Goal: Transaction & Acquisition: Download file/media

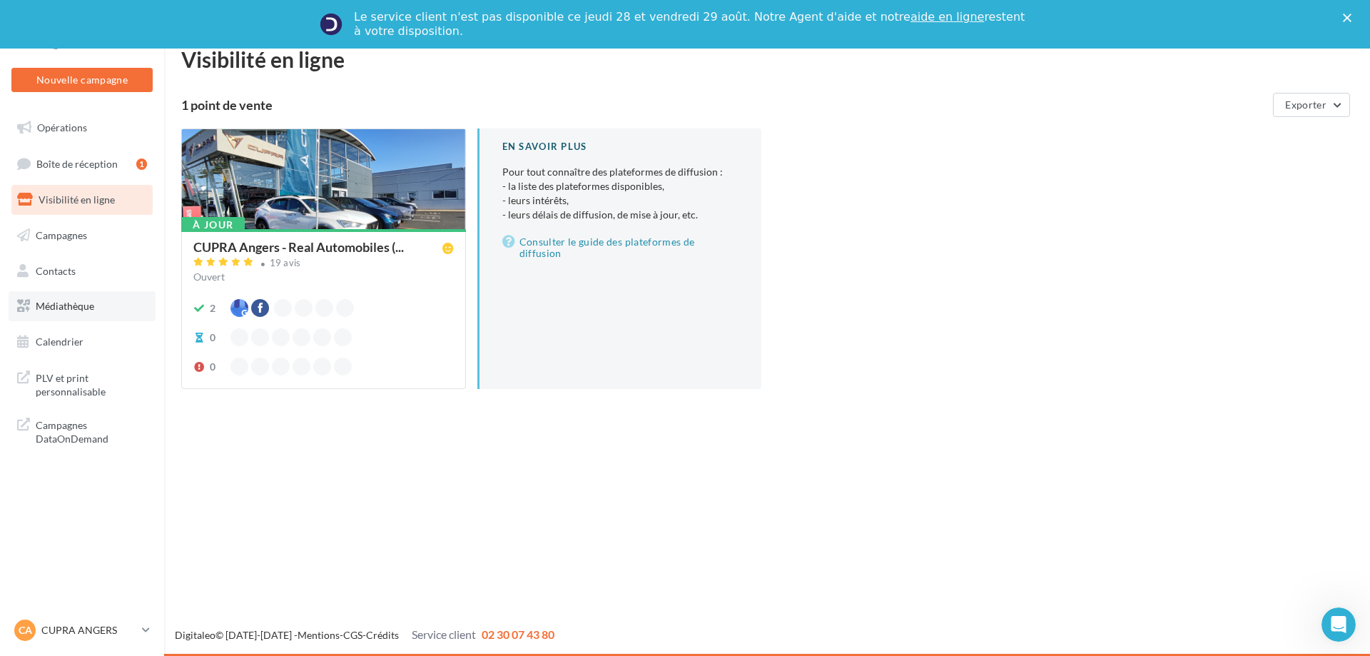
click at [86, 306] on span "Médiathèque" at bounding box center [65, 306] width 59 height 12
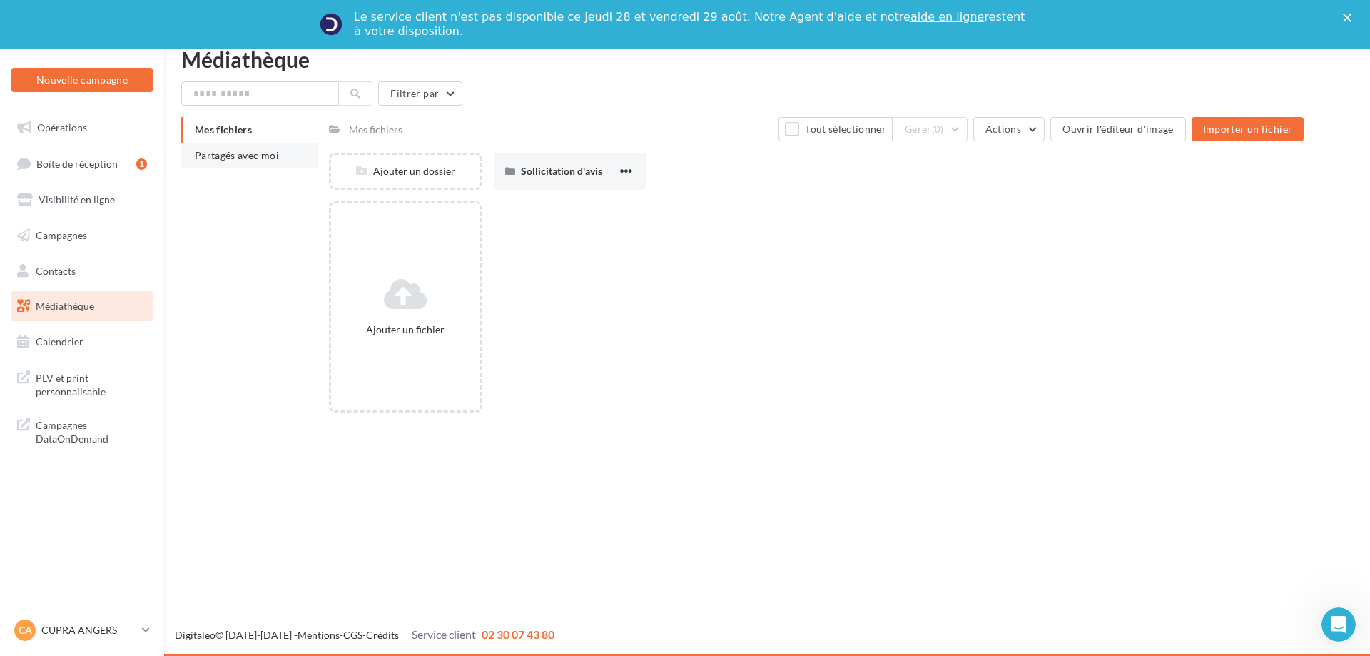
click at [212, 162] on li "Partagés avec moi" at bounding box center [249, 156] width 136 height 26
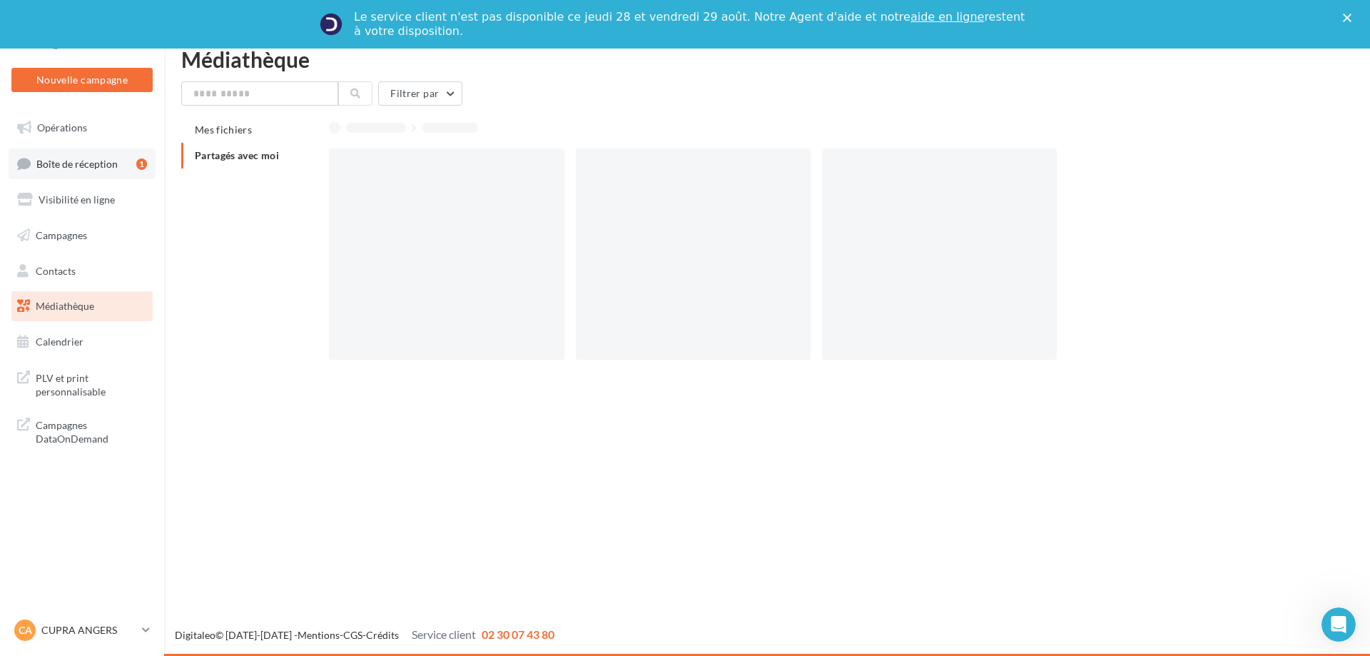
click at [131, 168] on link "Boîte de réception 1" at bounding box center [82, 163] width 147 height 31
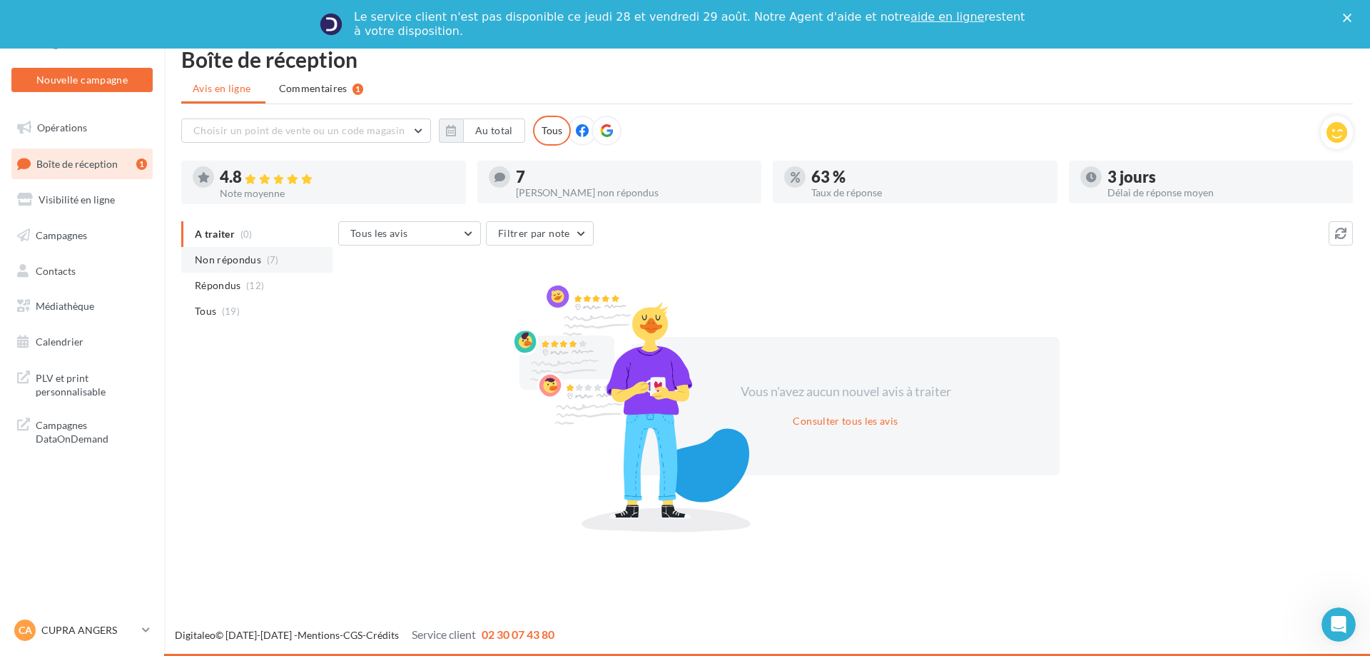
click at [257, 266] on span "Non répondus" at bounding box center [228, 260] width 66 height 14
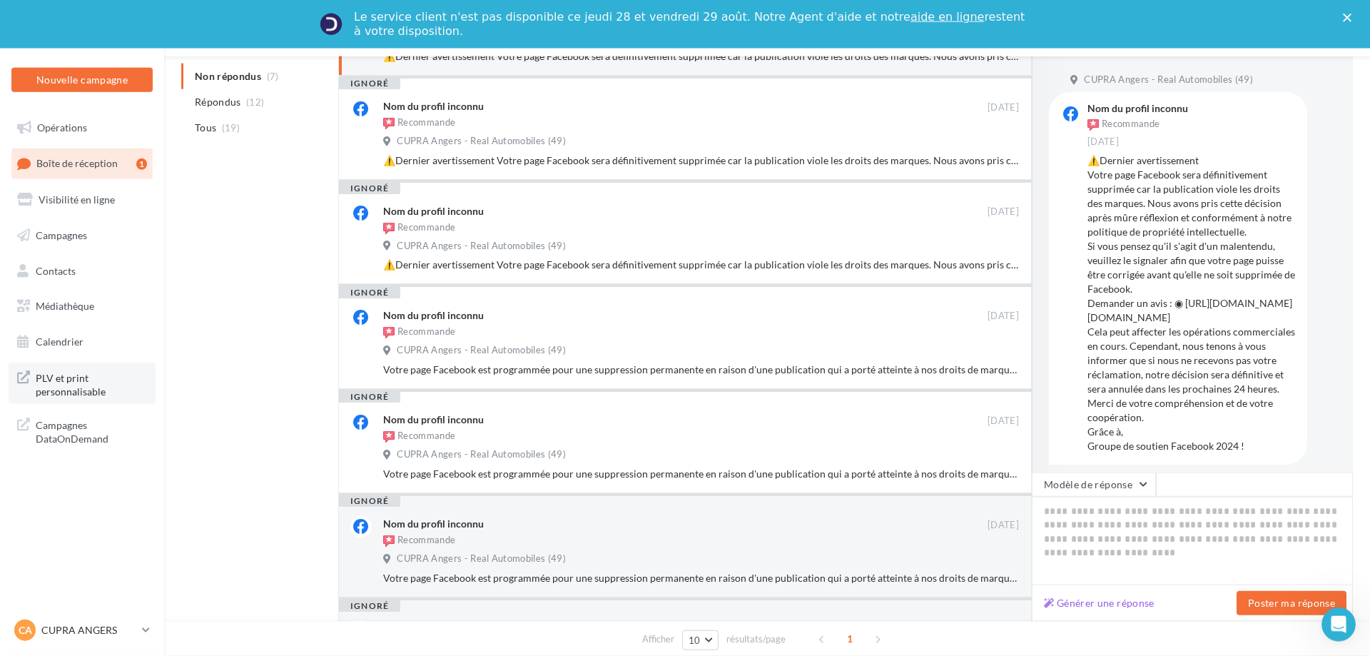
scroll to position [230, 0]
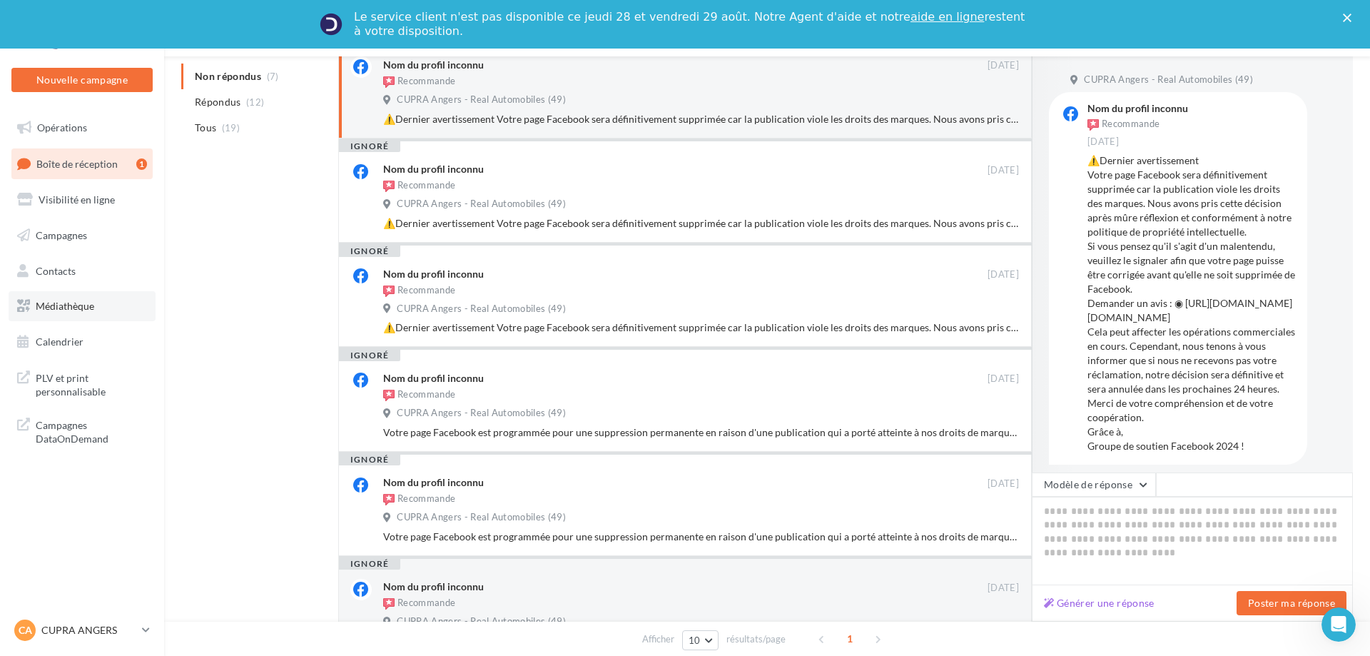
click at [108, 312] on link "Médiathèque" at bounding box center [82, 306] width 147 height 30
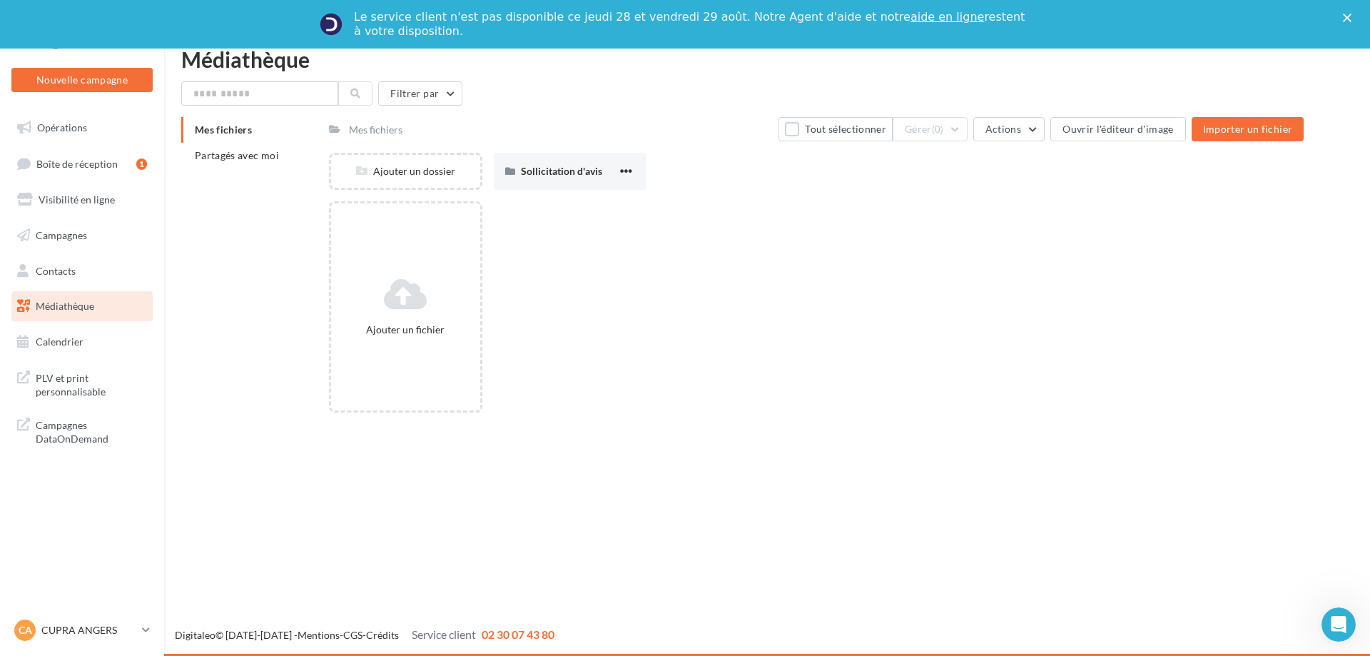
click at [1347, 21] on icon "Fermer" at bounding box center [1347, 18] width 9 height 9
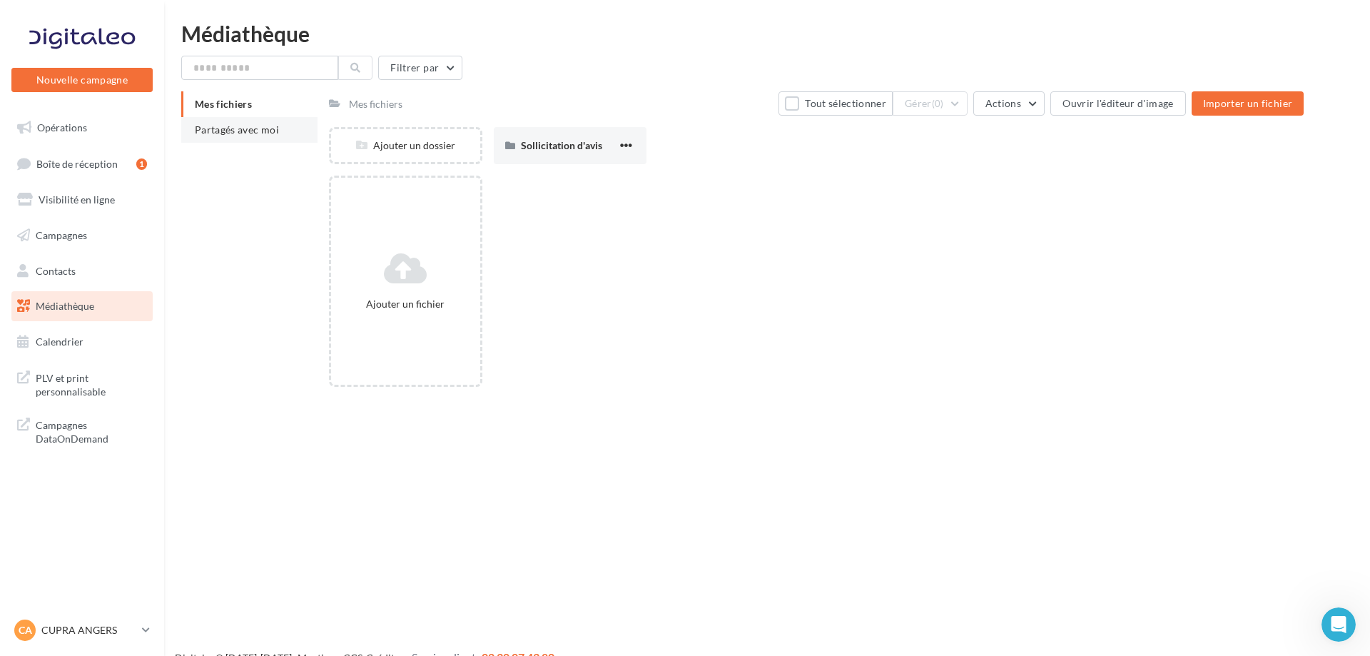
click at [298, 134] on li "Partagés avec moi" at bounding box center [249, 130] width 136 height 26
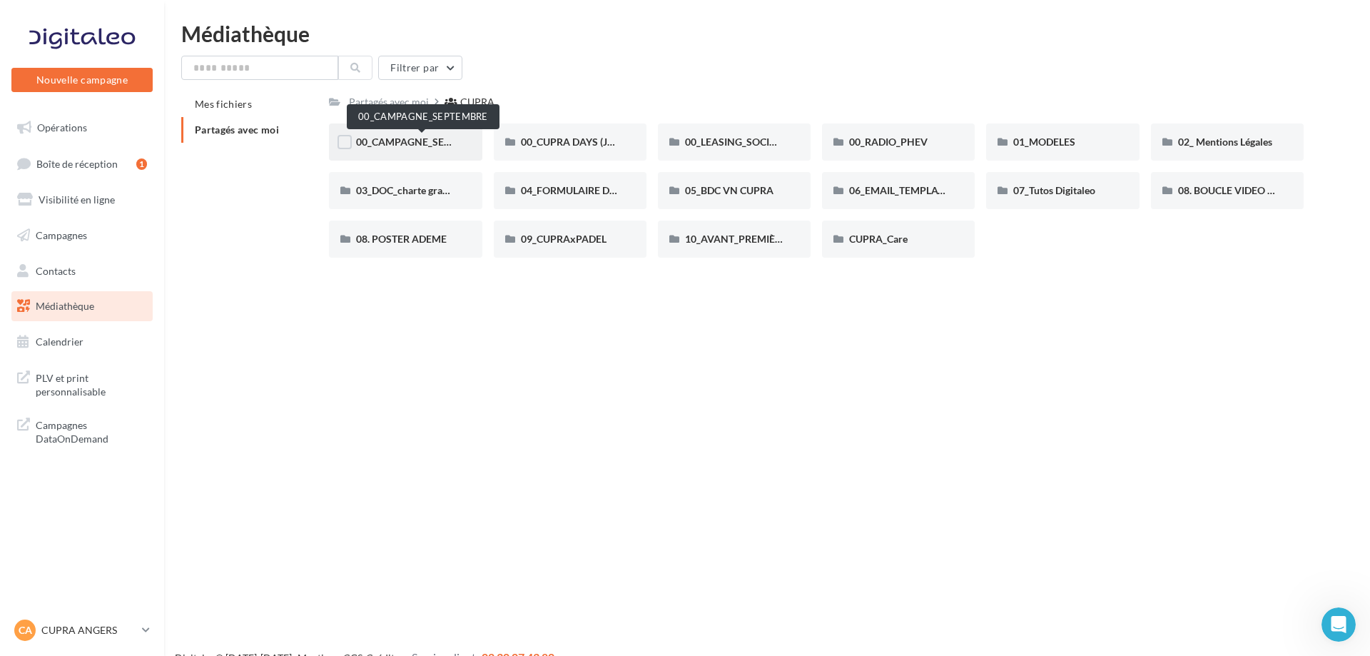
click at [435, 143] on span "00_CAMPAGNE_SEPTEMBRE" at bounding box center [422, 142] width 133 height 12
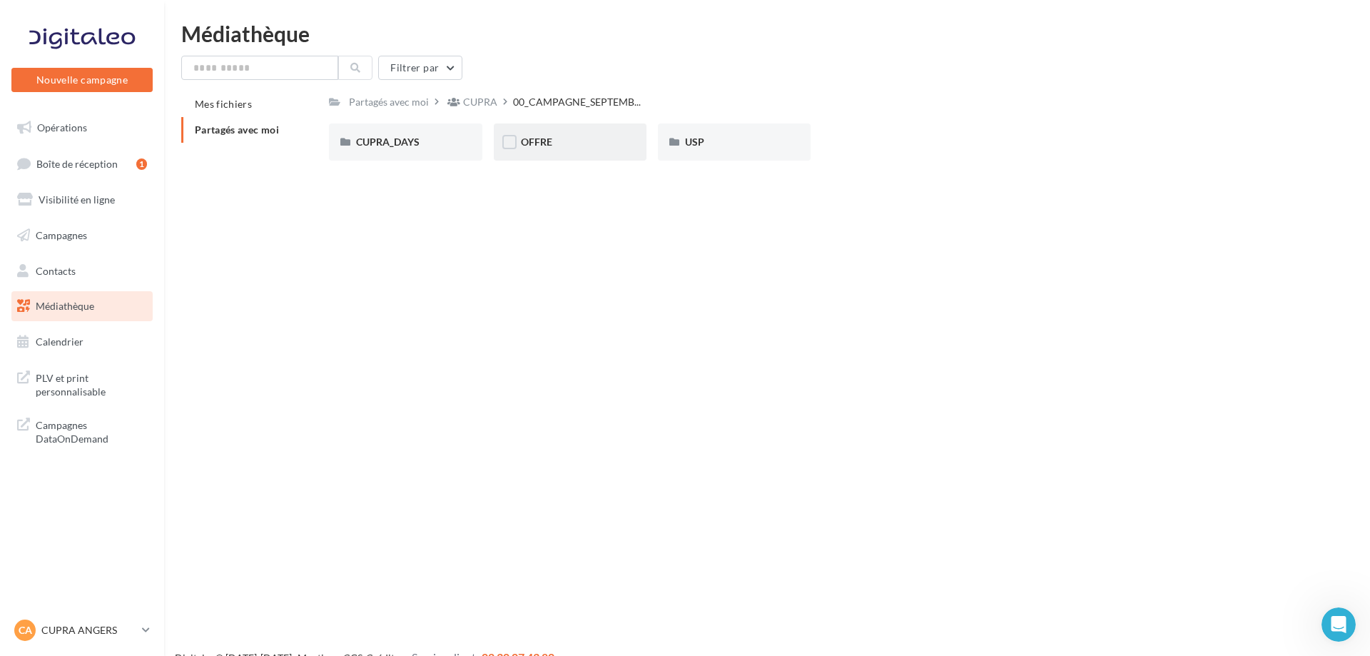
click at [574, 143] on div "OFFRE" at bounding box center [570, 142] width 98 height 14
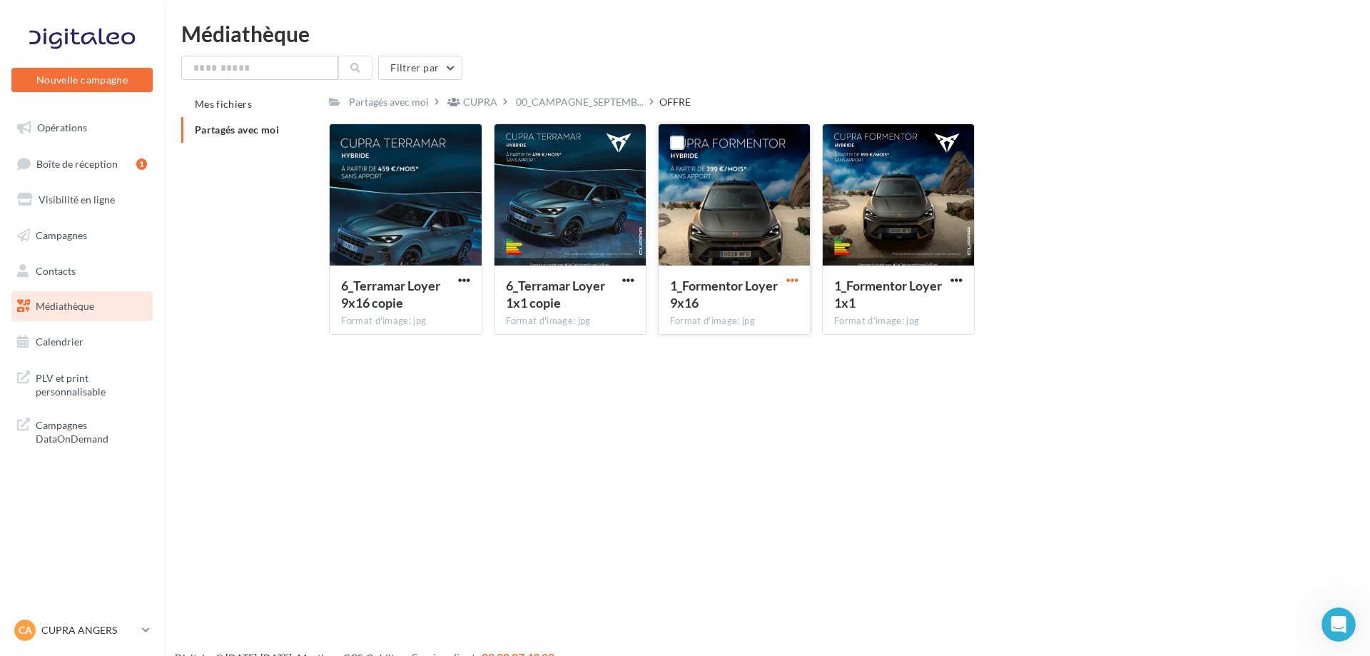
click at [799, 283] on span "button" at bounding box center [792, 280] width 12 height 12
click at [754, 313] on button "Télécharger" at bounding box center [730, 308] width 143 height 37
click at [958, 288] on button "button" at bounding box center [957, 281] width 18 height 14
click at [941, 301] on button "Télécharger" at bounding box center [894, 308] width 143 height 37
click at [627, 286] on span "button" at bounding box center [628, 280] width 12 height 12
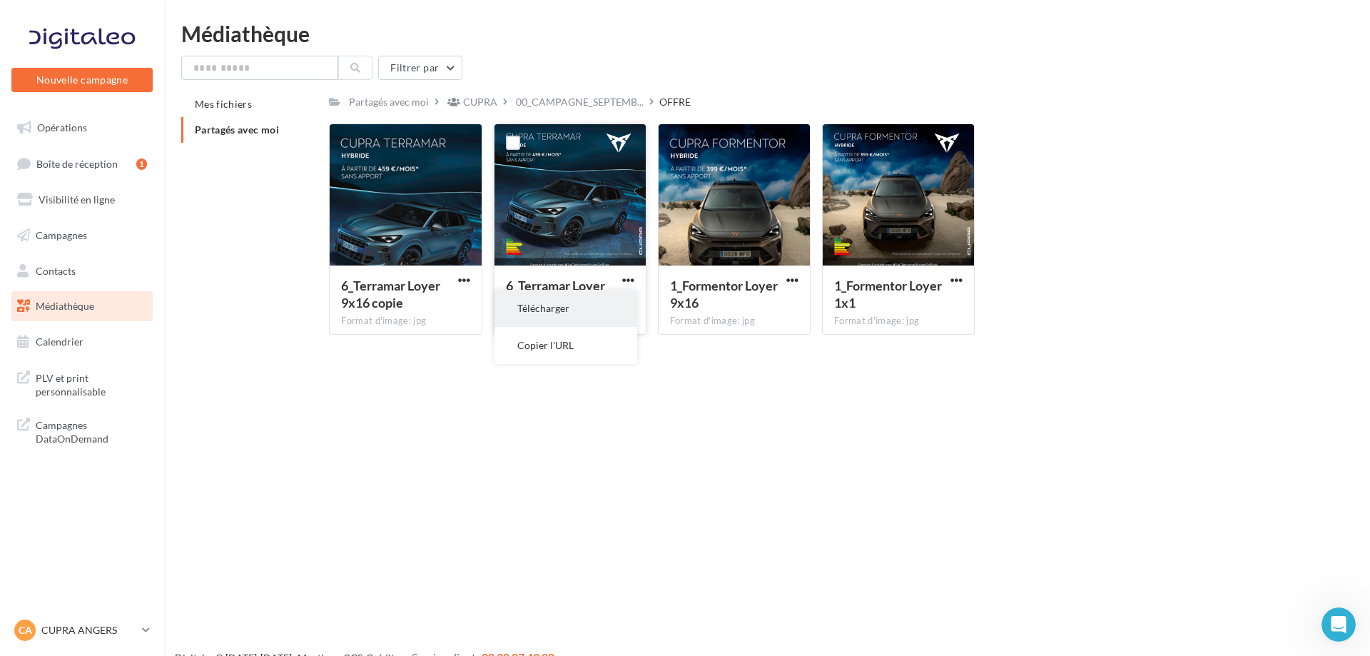
click at [614, 311] on button "Télécharger" at bounding box center [566, 308] width 143 height 37
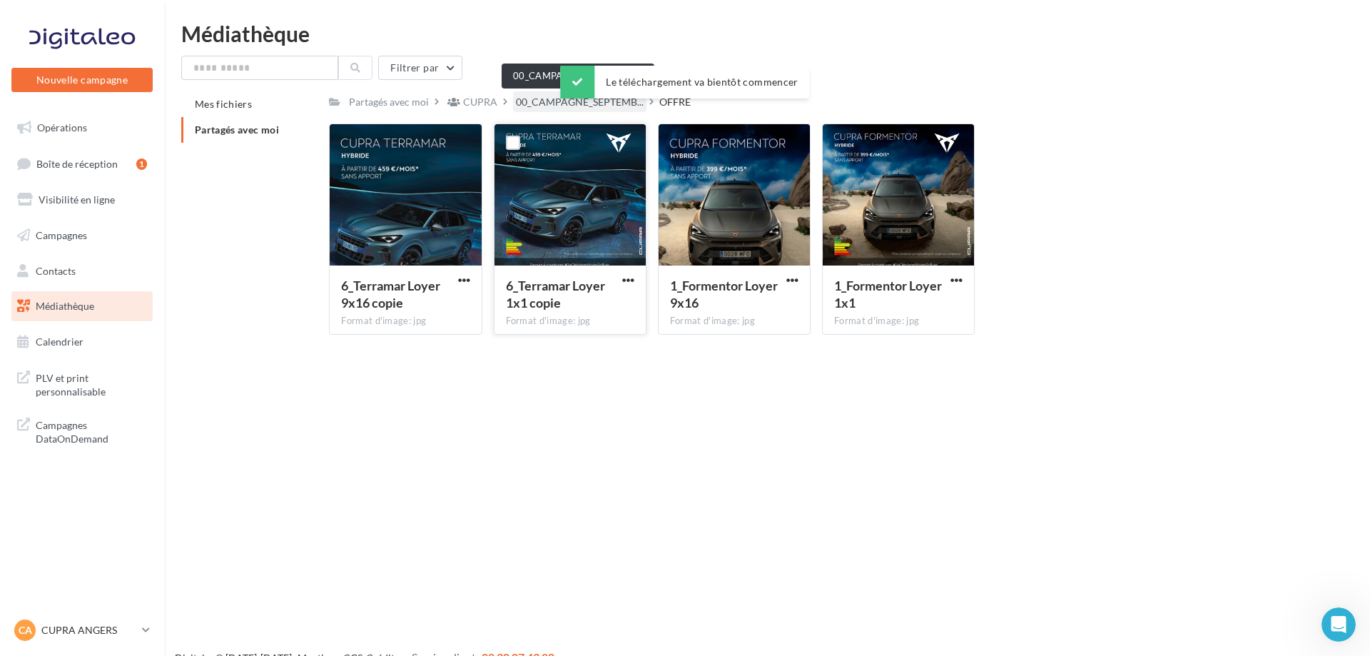
click at [534, 106] on span "00_CAMPAGNE_SEPTEMB..." at bounding box center [580, 102] width 128 height 14
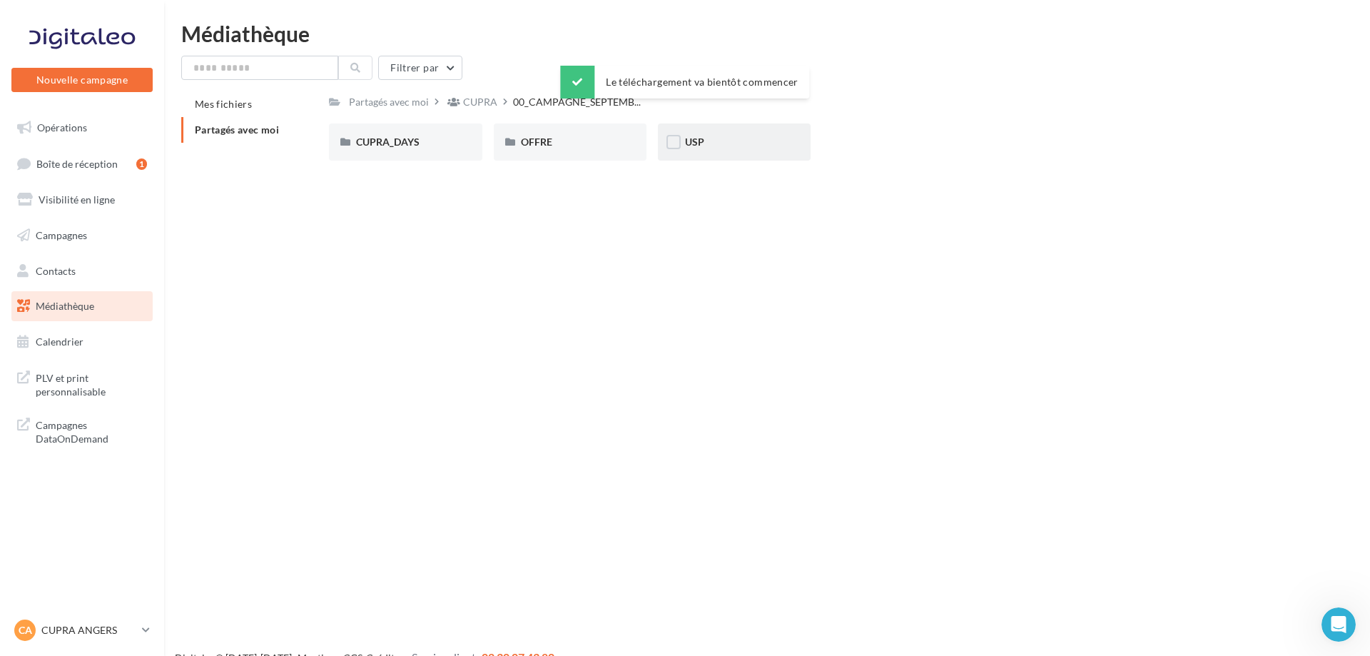
click at [748, 141] on div "USP" at bounding box center [734, 142] width 98 height 14
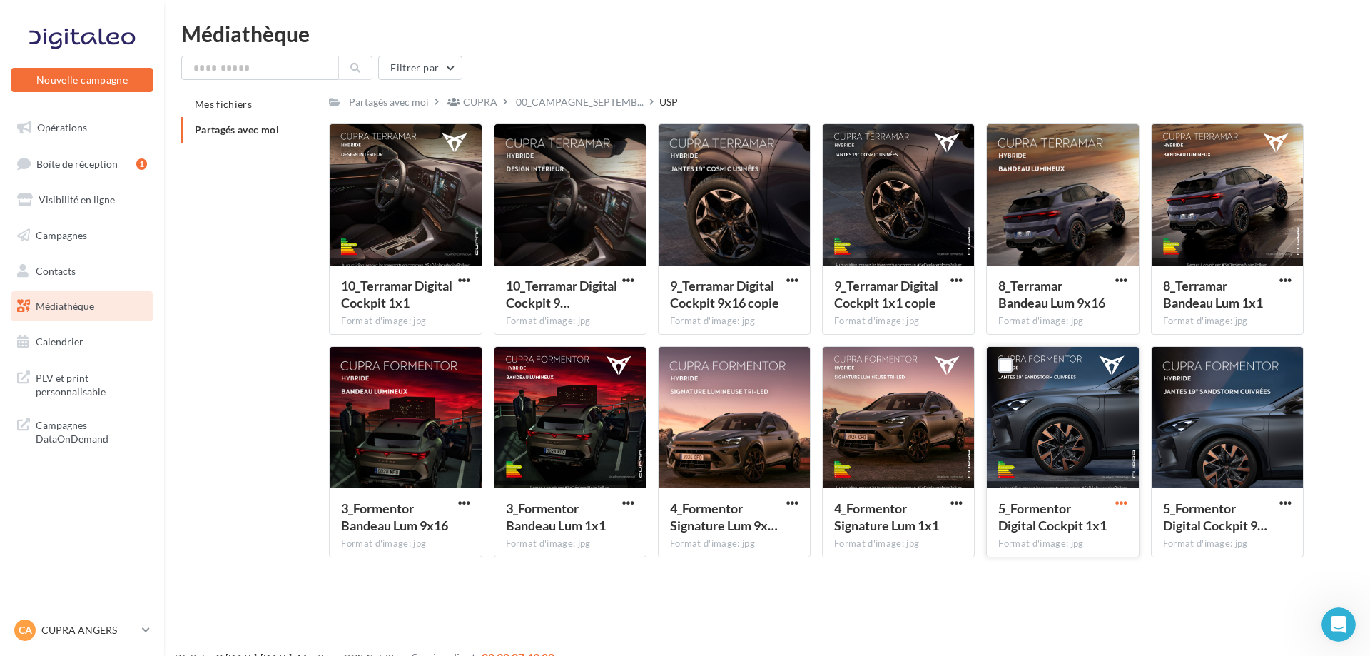
click at [1123, 503] on span "button" at bounding box center [1121, 503] width 12 height 12
click at [1073, 541] on button "Télécharger" at bounding box center [1059, 530] width 143 height 37
click at [962, 505] on span "button" at bounding box center [957, 503] width 12 height 12
click at [955, 532] on button "Télécharger" at bounding box center [894, 530] width 143 height 37
click at [631, 502] on span "button" at bounding box center [628, 503] width 12 height 12
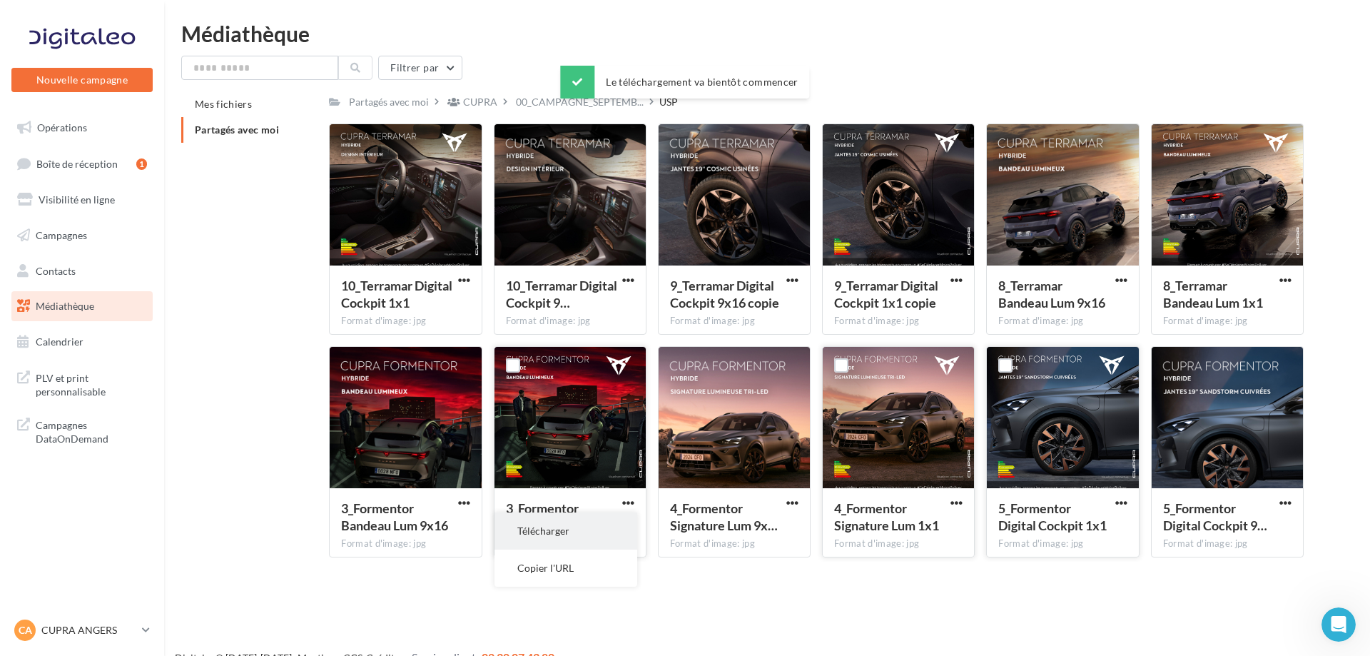
click at [602, 535] on button "Télécharger" at bounding box center [566, 530] width 143 height 37
click at [1290, 281] on span "button" at bounding box center [1286, 280] width 12 height 12
click at [1205, 319] on button "Télécharger" at bounding box center [1223, 308] width 143 height 37
click at [958, 283] on span "button" at bounding box center [957, 280] width 12 height 12
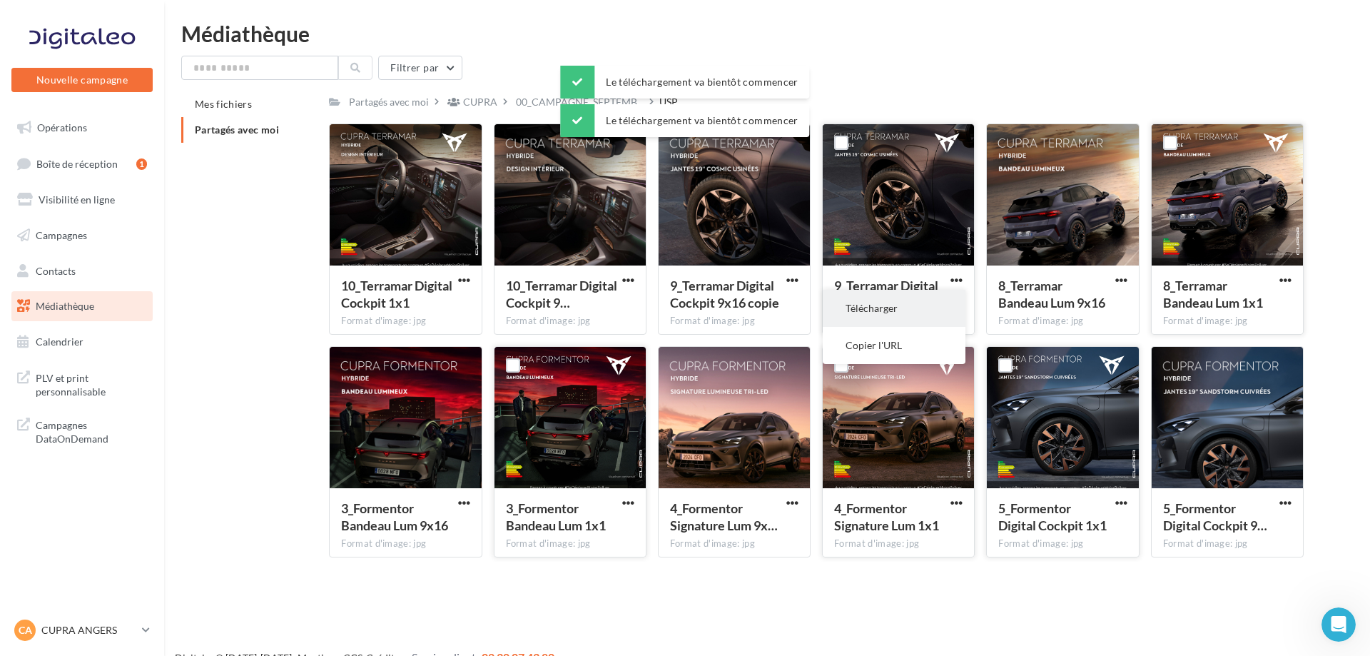
click at [876, 315] on button "Télécharger" at bounding box center [894, 308] width 143 height 37
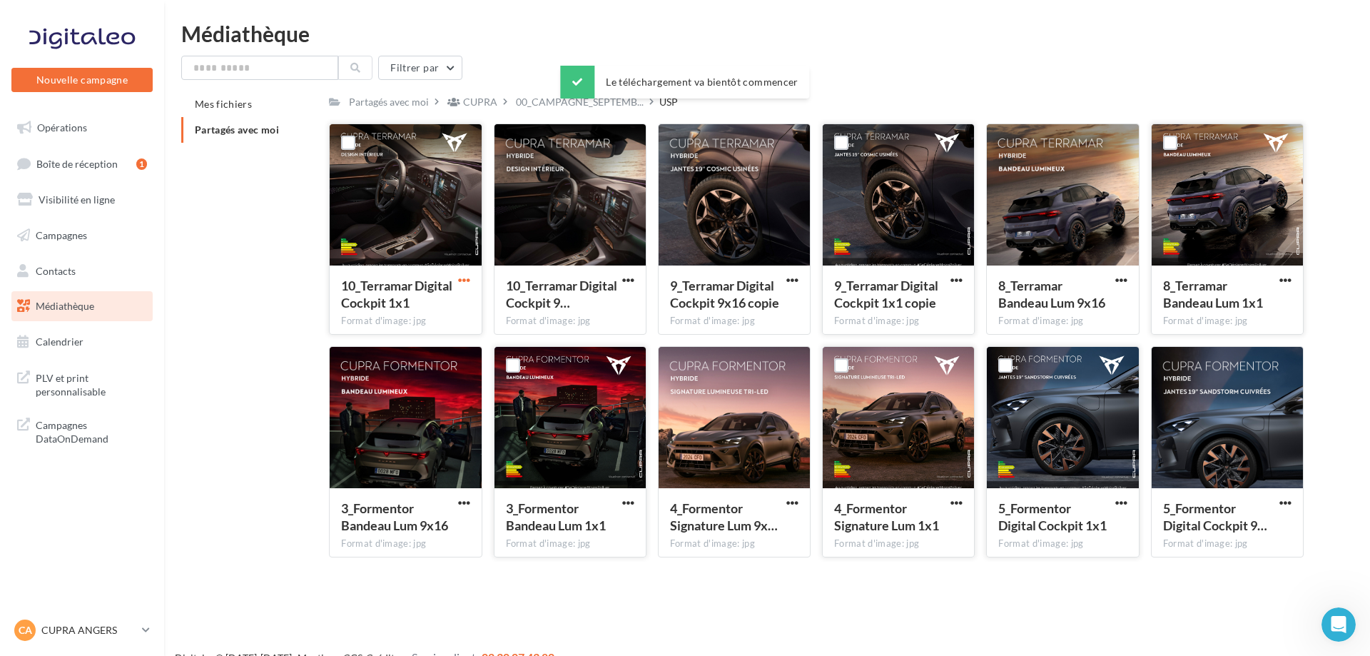
click at [465, 283] on span "button" at bounding box center [464, 280] width 12 height 12
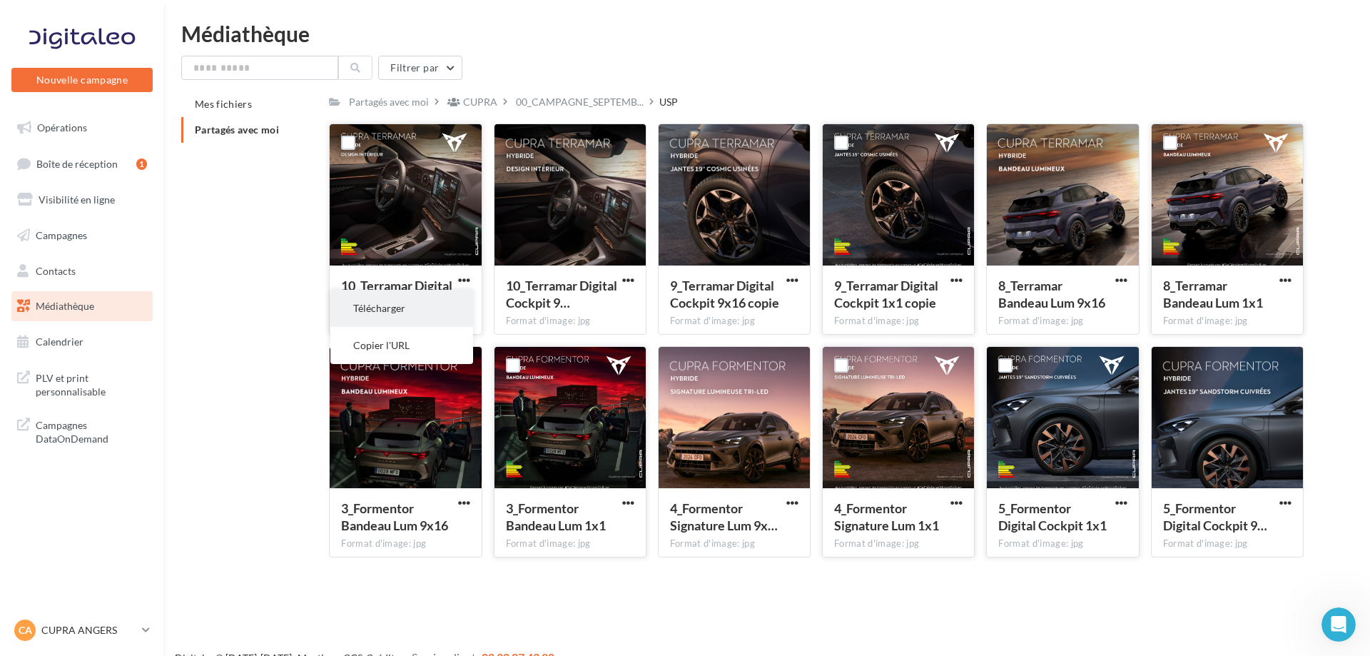
click at [448, 306] on button "Télécharger" at bounding box center [401, 308] width 143 height 37
click at [552, 111] on div "00_CAMPAGNE_SEPTEMB..." at bounding box center [579, 101] width 133 height 21
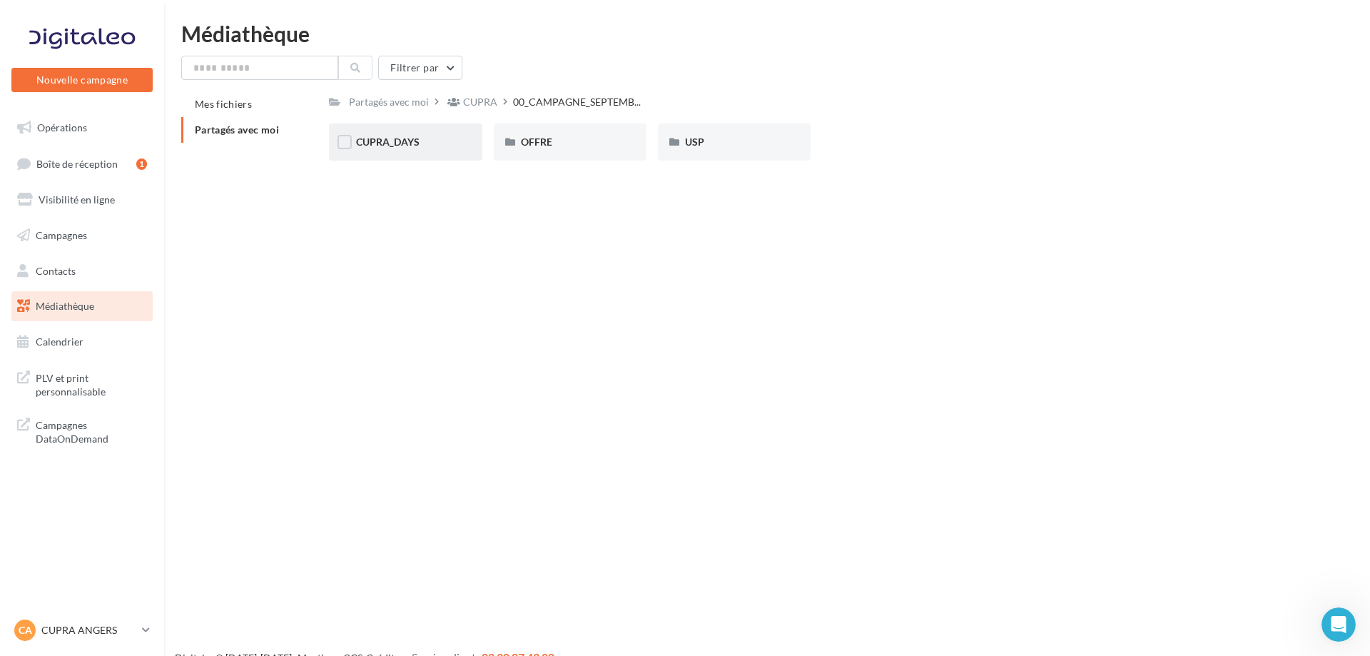
click at [422, 156] on div "CUPRA_DAYS" at bounding box center [405, 141] width 153 height 37
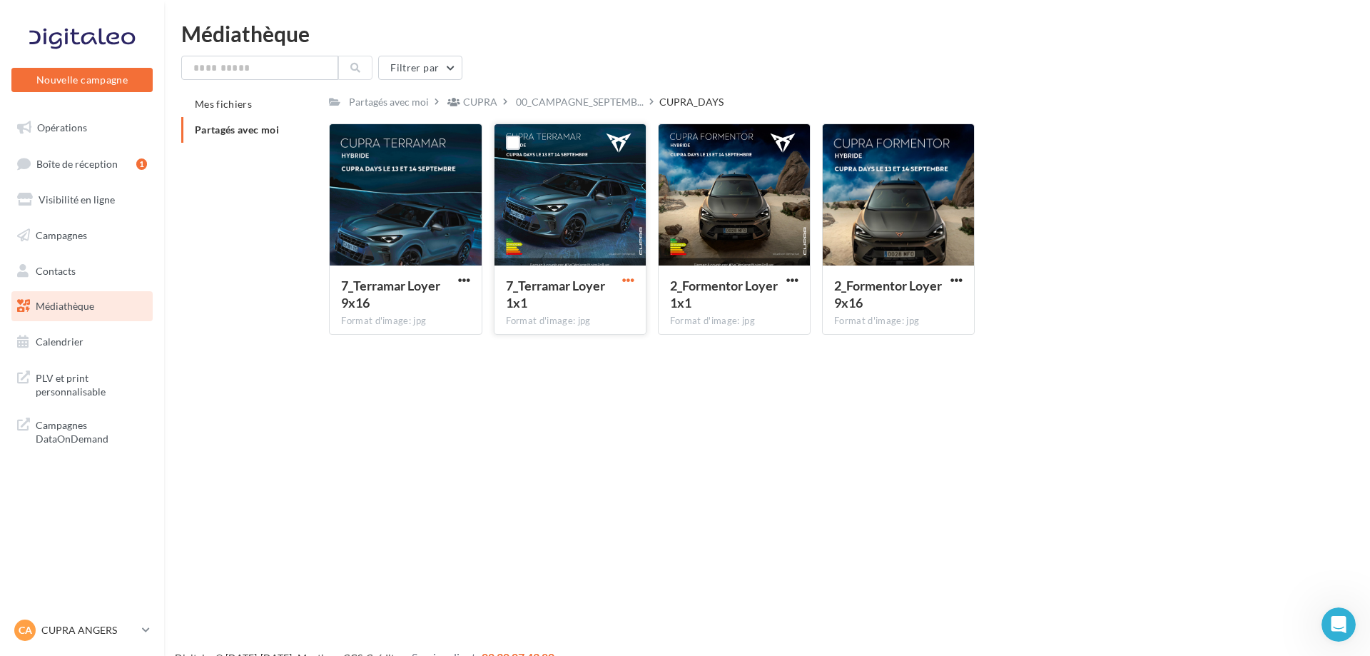
click at [632, 283] on span "button" at bounding box center [628, 280] width 12 height 12
click at [619, 298] on button "Télécharger" at bounding box center [566, 308] width 143 height 37
click at [799, 285] on button "button" at bounding box center [793, 281] width 18 height 14
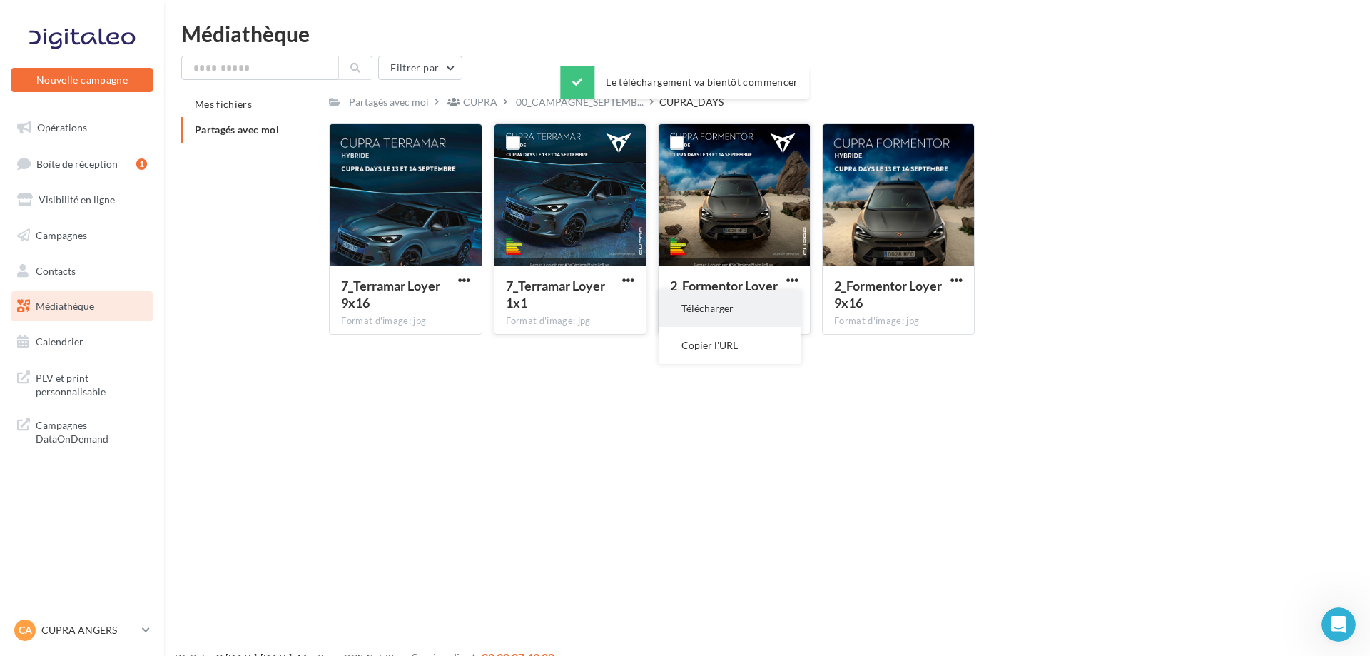
click at [769, 307] on button "Télécharger" at bounding box center [730, 308] width 143 height 37
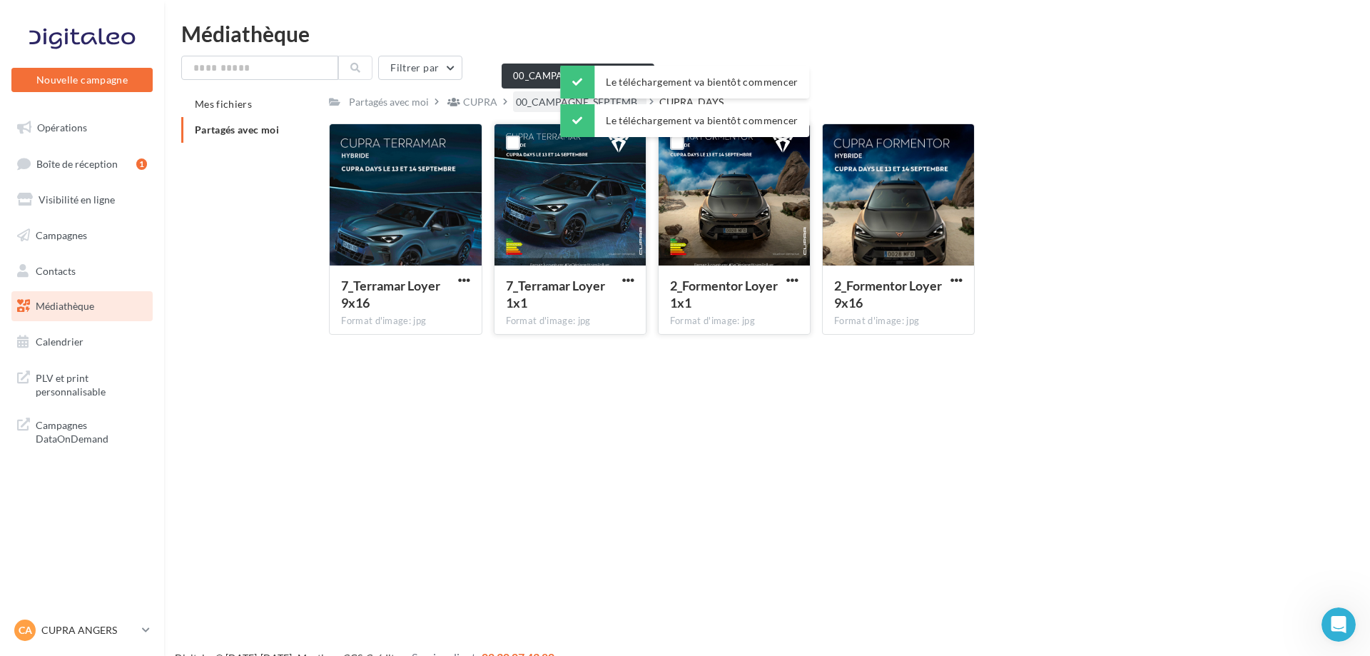
click at [533, 108] on span "00_CAMPAGNE_SEPTEMB..." at bounding box center [580, 102] width 128 height 14
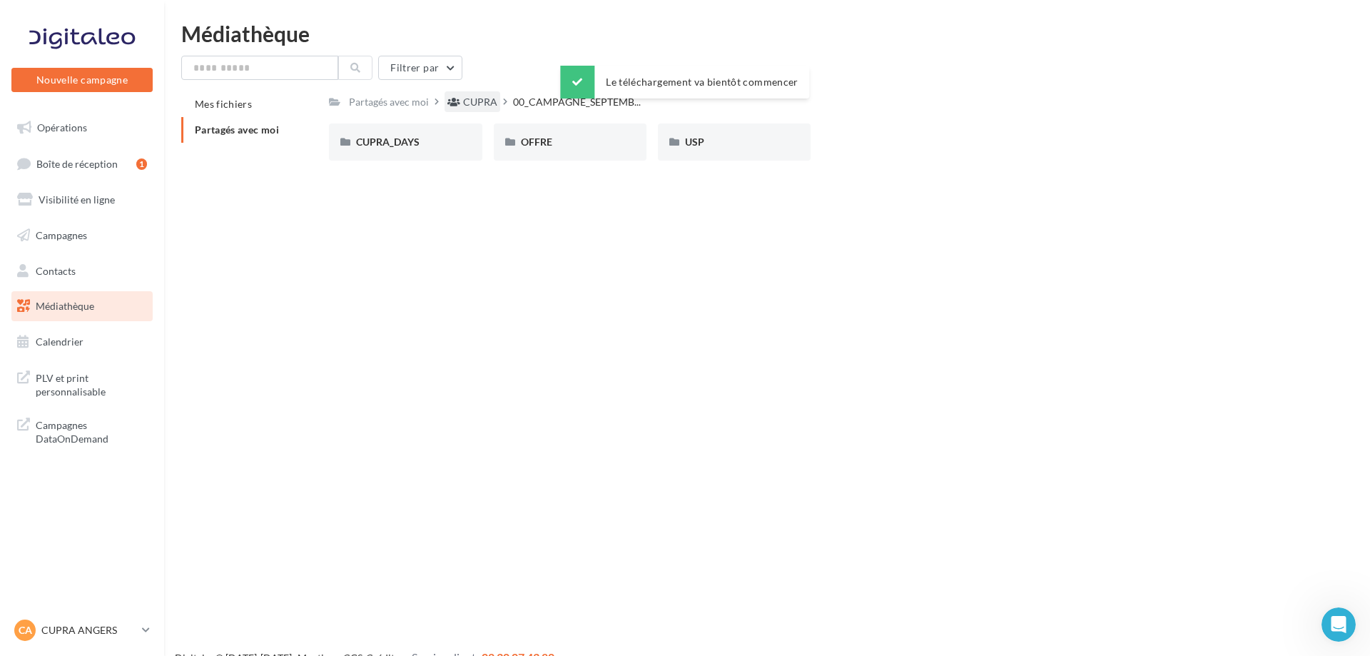
click at [487, 101] on div "CUPRA" at bounding box center [480, 102] width 34 height 14
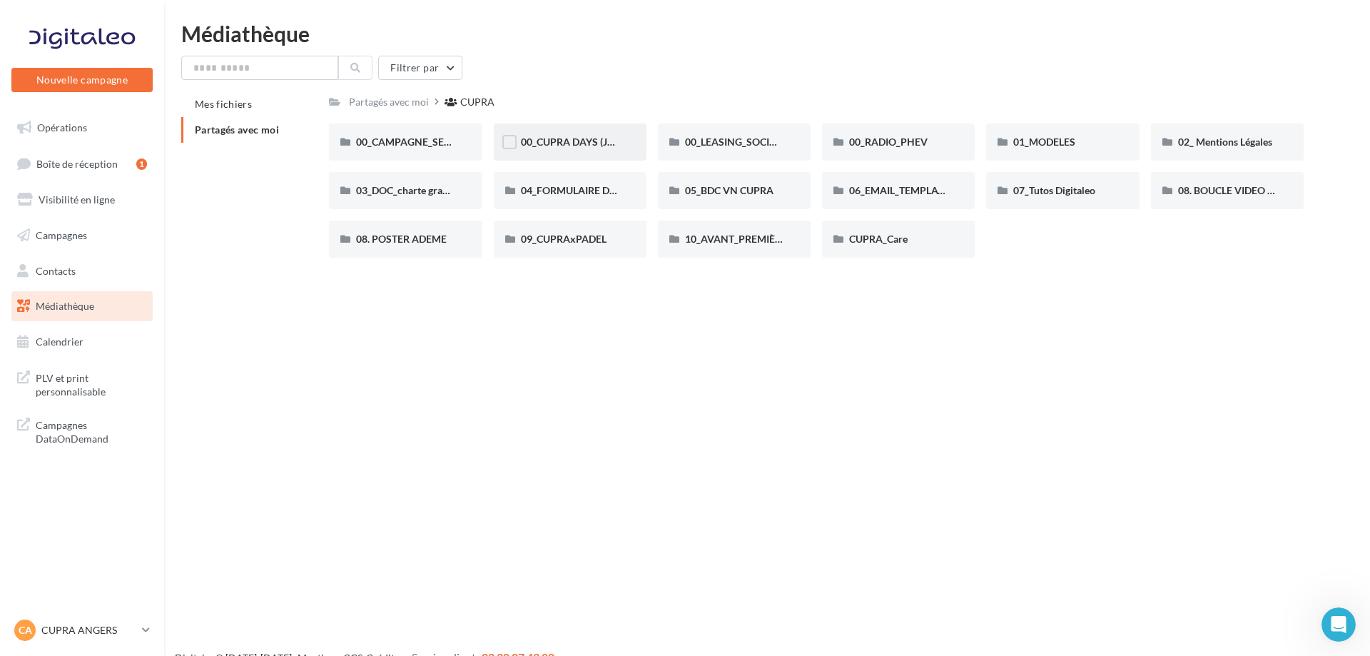
click at [588, 147] on span "00_CUPRA DAYS (JPO)" at bounding box center [572, 142] width 103 height 12
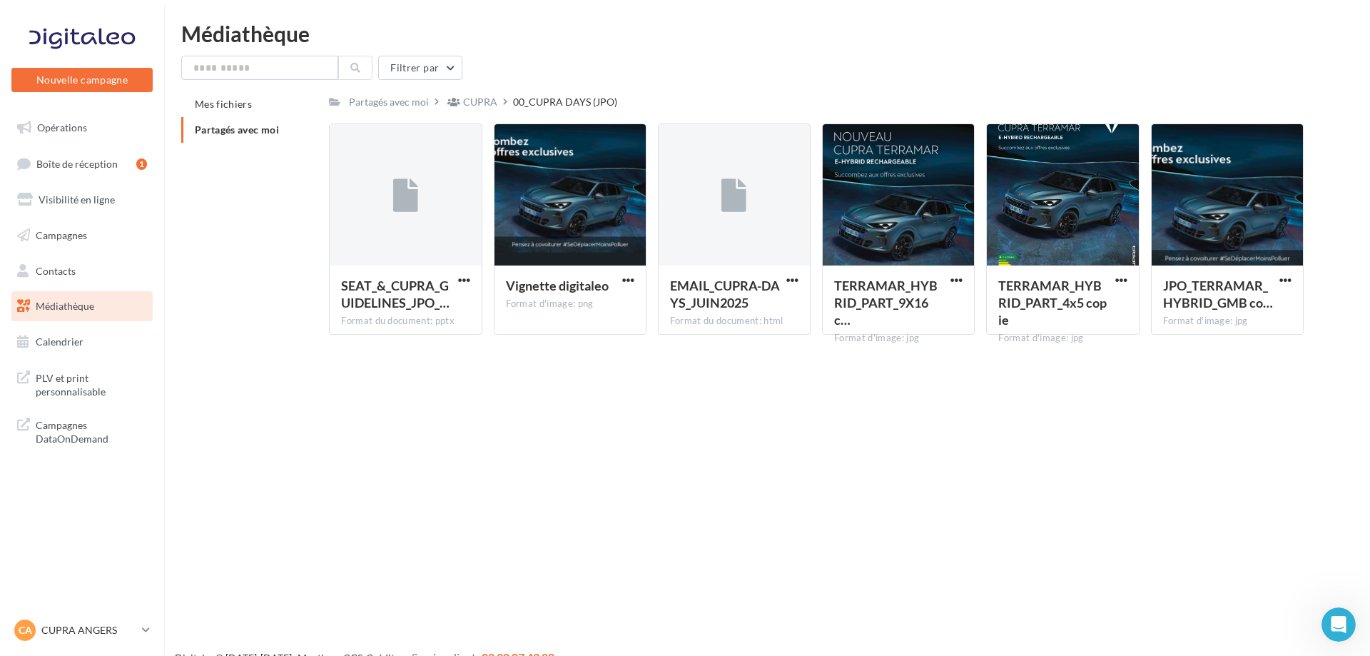
drag, startPoint x: 0, startPoint y: 614, endPoint x: 243, endPoint y: 86, distance: 581.2
click at [243, 86] on div "Filtrer par Mes fichiers Partagés avec moi Partagés avec moi CUPRA 00_CUPRA DAY…" at bounding box center [767, 201] width 1172 height 290
click at [1288, 286] on span "button" at bounding box center [1286, 280] width 12 height 12
click at [1257, 317] on button "Télécharger" at bounding box center [1223, 308] width 143 height 37
click at [1128, 283] on button "button" at bounding box center [1122, 281] width 18 height 14
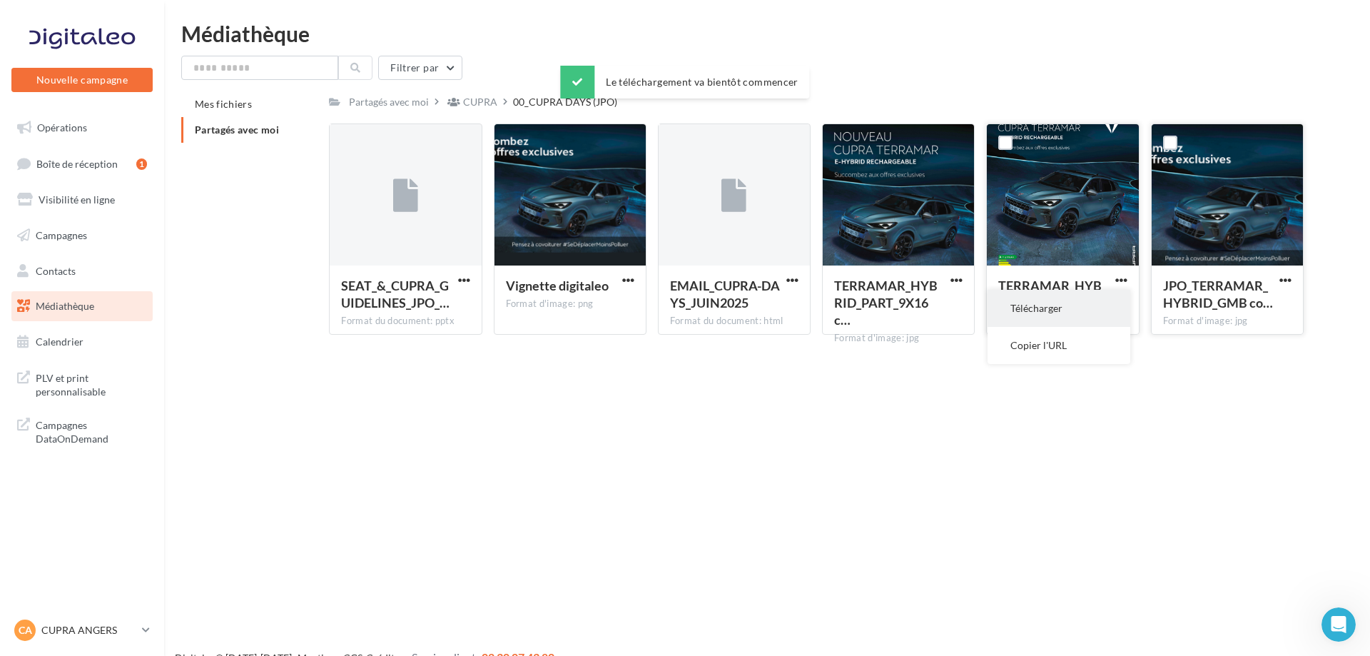
click at [1084, 301] on button "Télécharger" at bounding box center [1059, 308] width 143 height 37
click at [795, 282] on span "button" at bounding box center [792, 280] width 12 height 12
click at [779, 310] on button "Télécharger" at bounding box center [730, 308] width 143 height 37
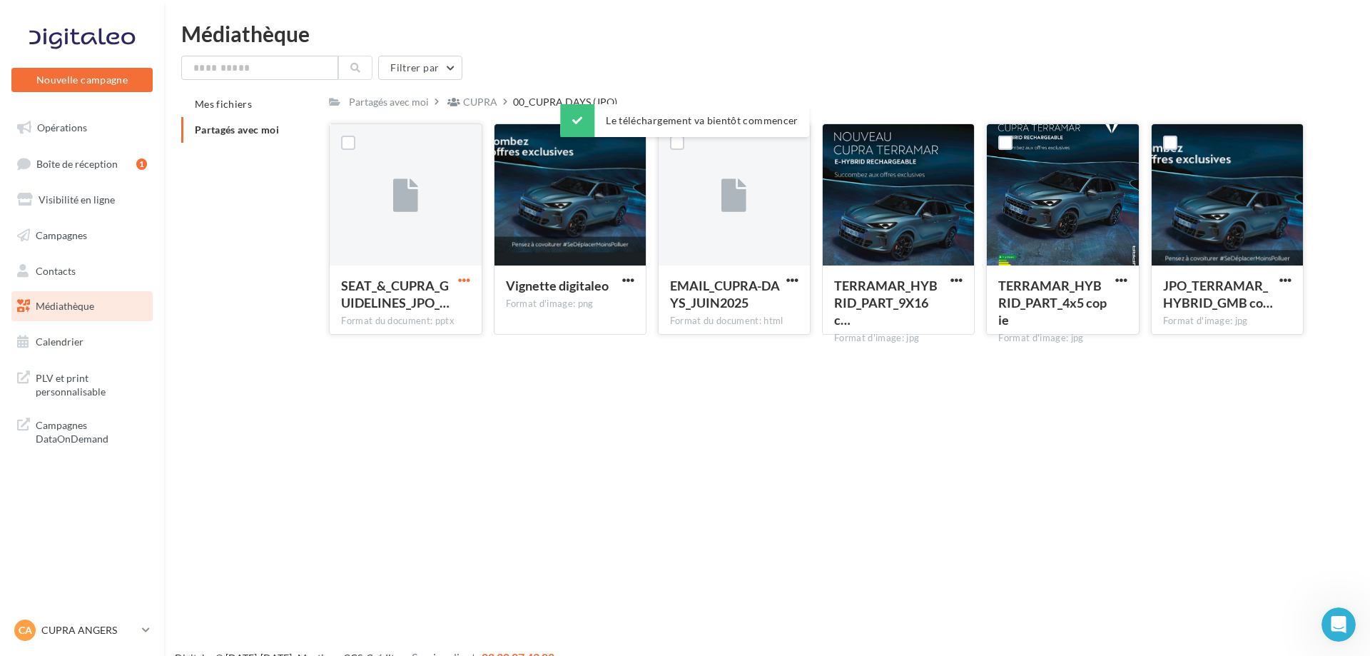
click at [470, 282] on span "button" at bounding box center [464, 280] width 12 height 12
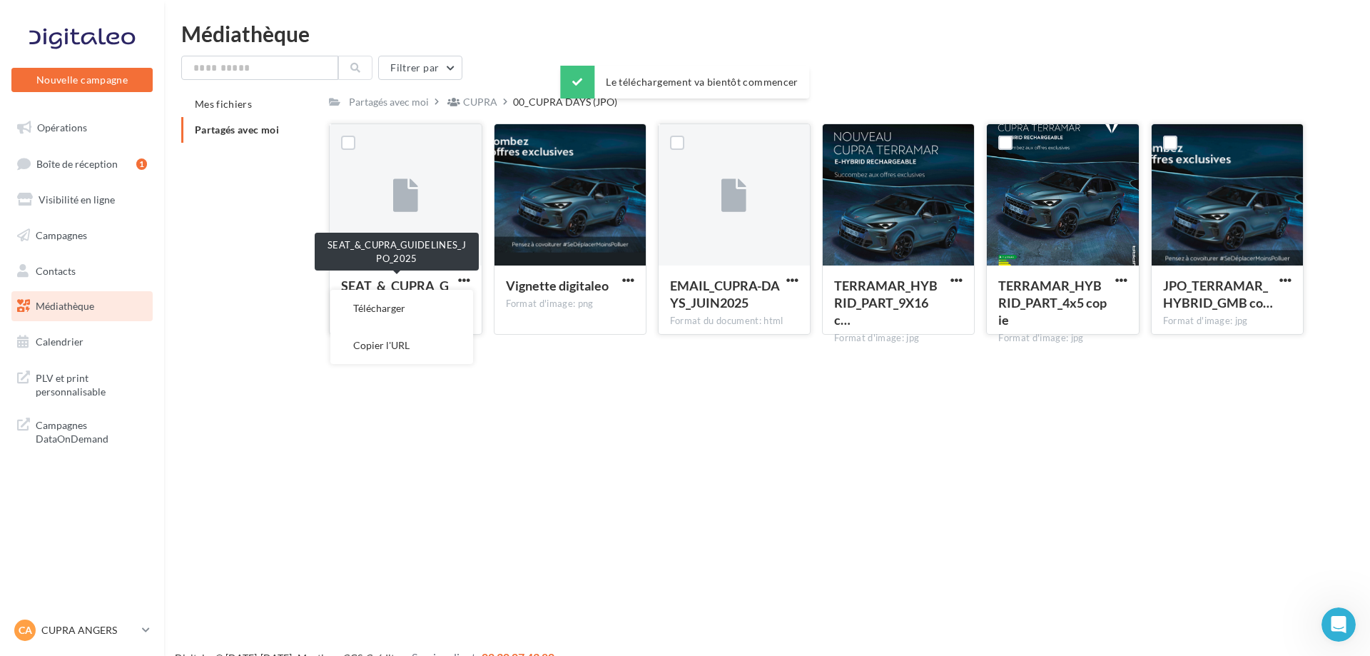
click at [434, 279] on span "SEAT_&_CUPRA_GUIDELINES_JPO_…" at bounding box center [395, 294] width 108 height 33
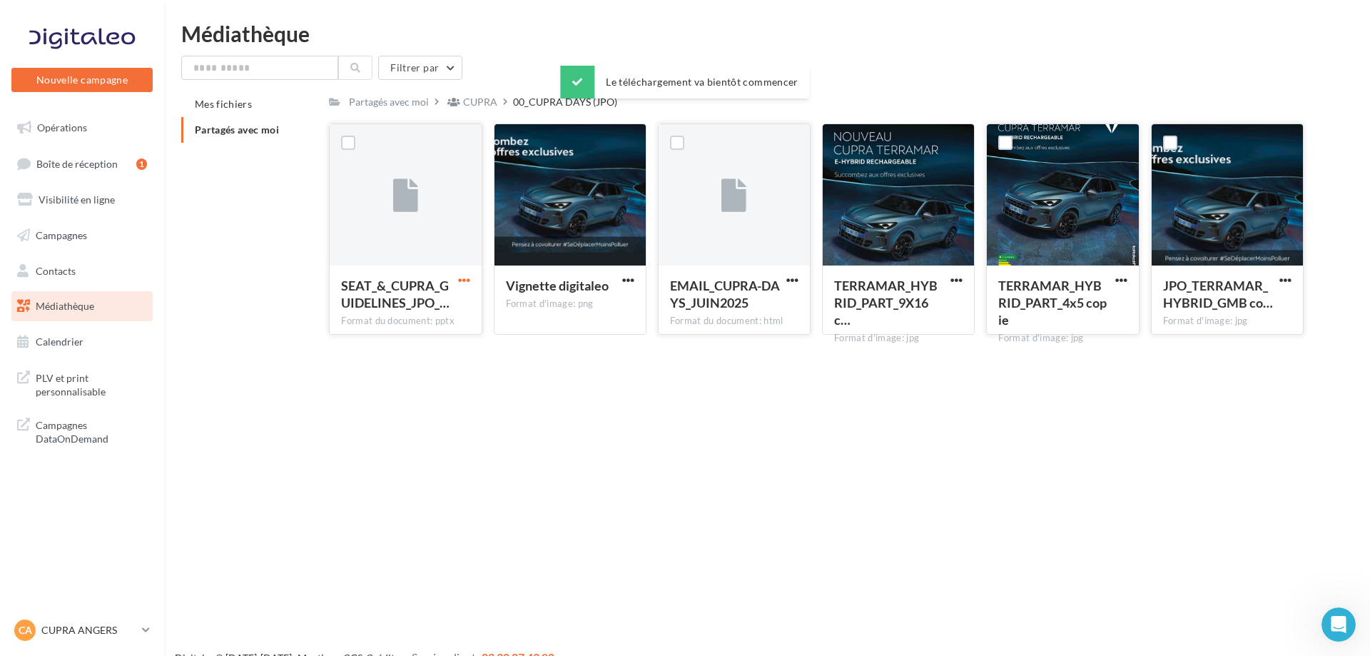
click at [465, 283] on span "button" at bounding box center [464, 280] width 12 height 12
click at [443, 303] on button "Télécharger" at bounding box center [401, 308] width 143 height 37
click at [227, 213] on div "Mes fichiers Partagés avec moi Partagés avec moi CUPRA 00_CUPRA DAYS (JPO) C Pa…" at bounding box center [772, 218] width 1183 height 255
